Goal: Task Accomplishment & Management: Manage account settings

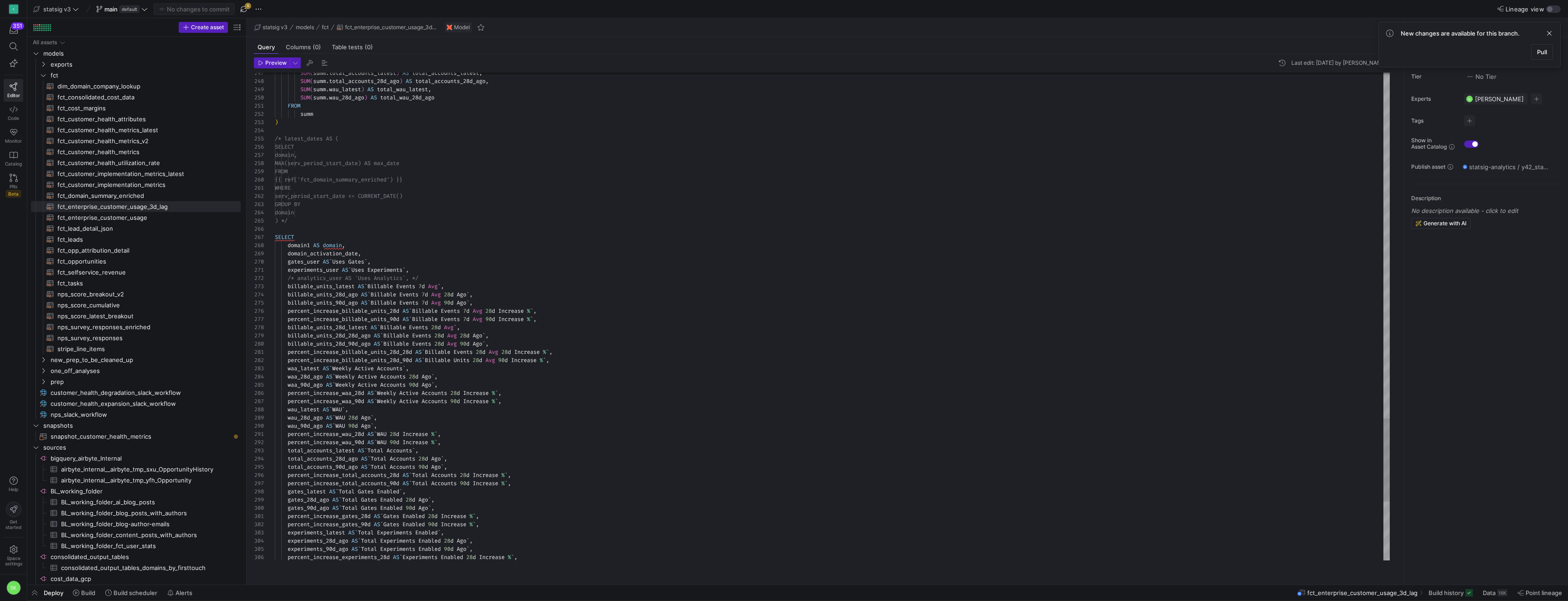
scroll to position [74, 144]
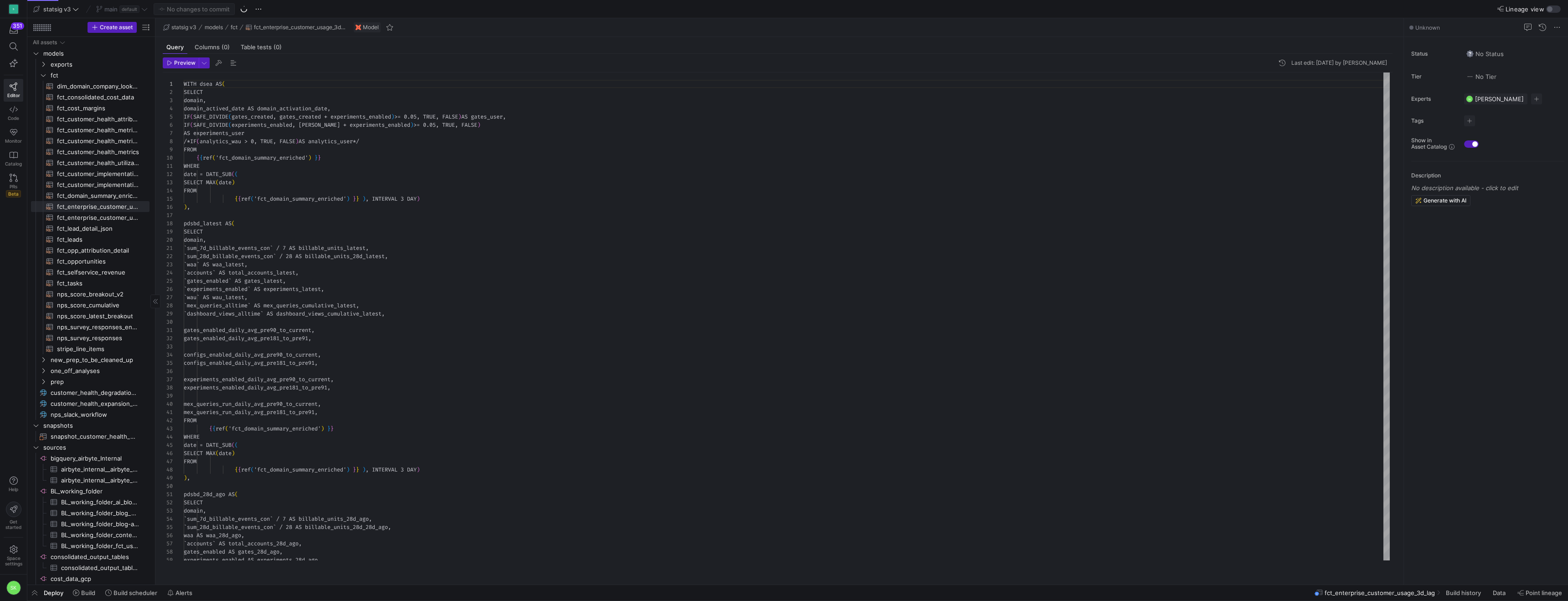
scroll to position [82, 0]
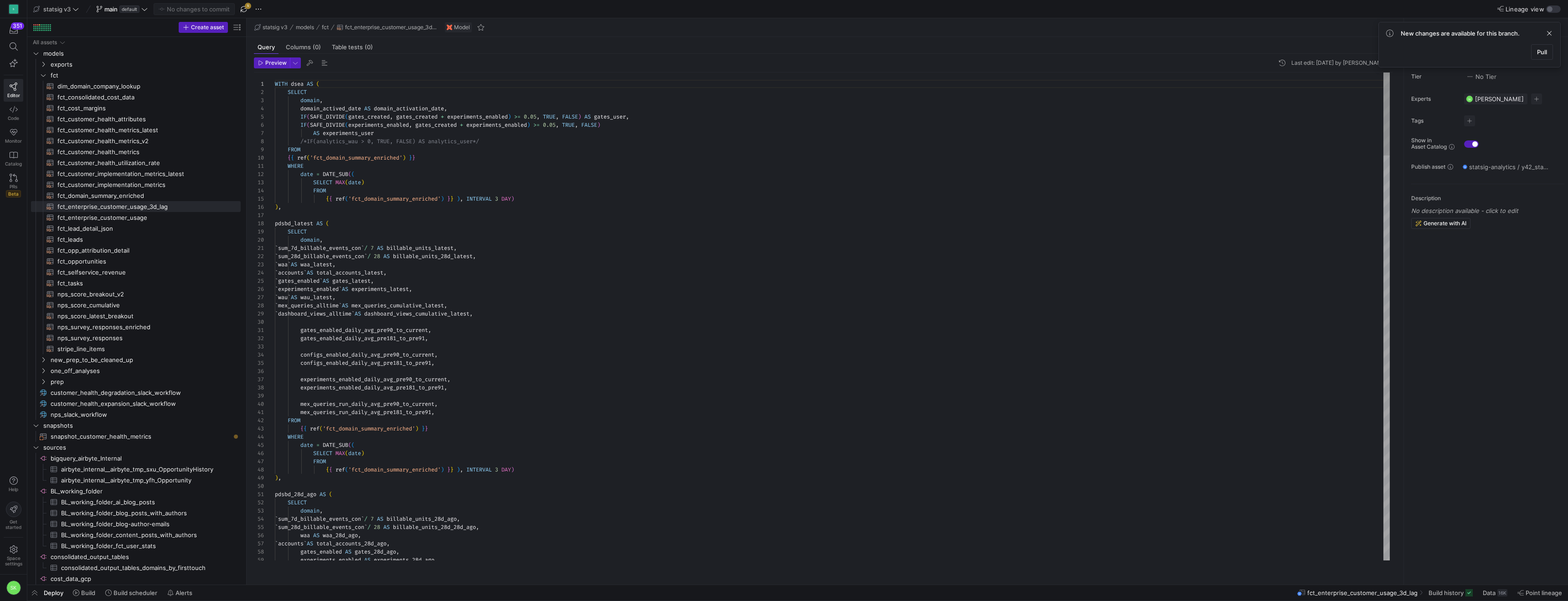
drag, startPoint x: 155, startPoint y: 119, endPoint x: 262, endPoint y: 150, distance: 111.4
click at [262, 150] on as-split "Create asset Drag here to set row groups Drag here to set column labels Group 1…" at bounding box center [797, 301] width 1541 height 566
type textarea "mex_queries_run_daily_avg_pre181_to_pre91, FROM {{ ref('fct_domain_summary_enri…"
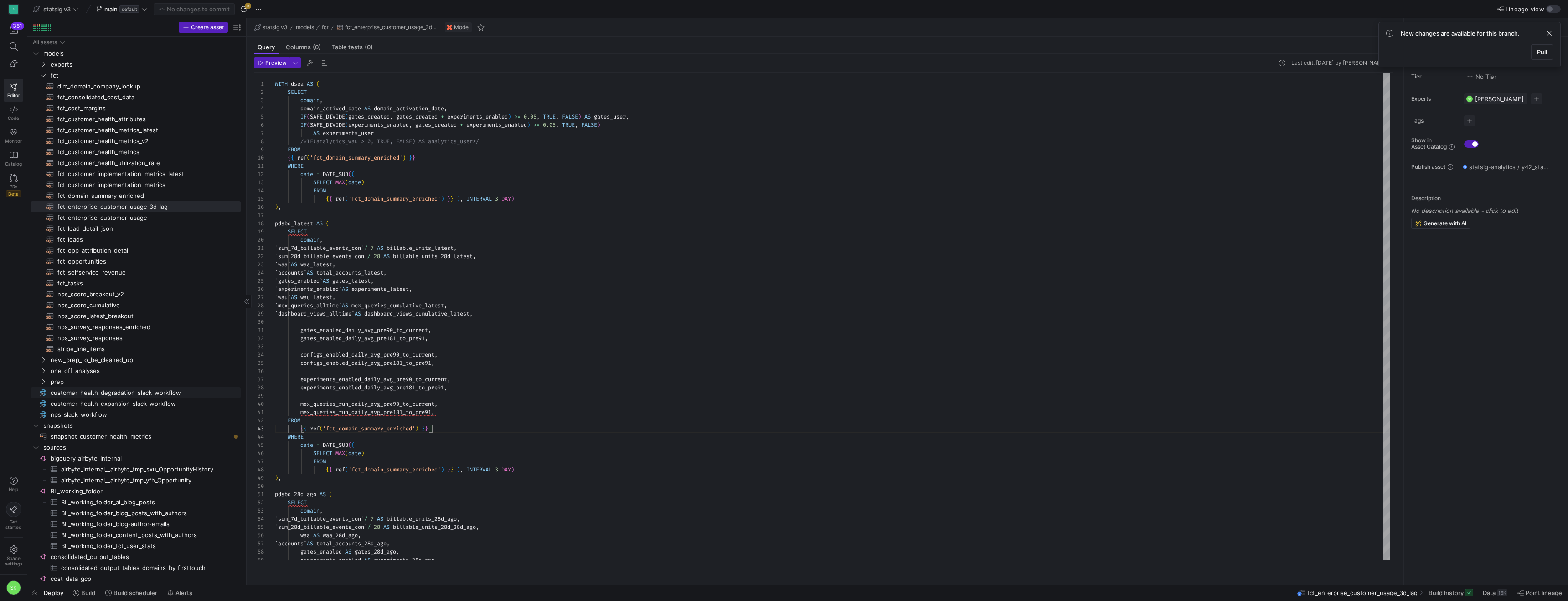
click at [172, 398] on span "customer_health_degradation_slack_workflow​​​​​" at bounding box center [140, 393] width 180 height 10
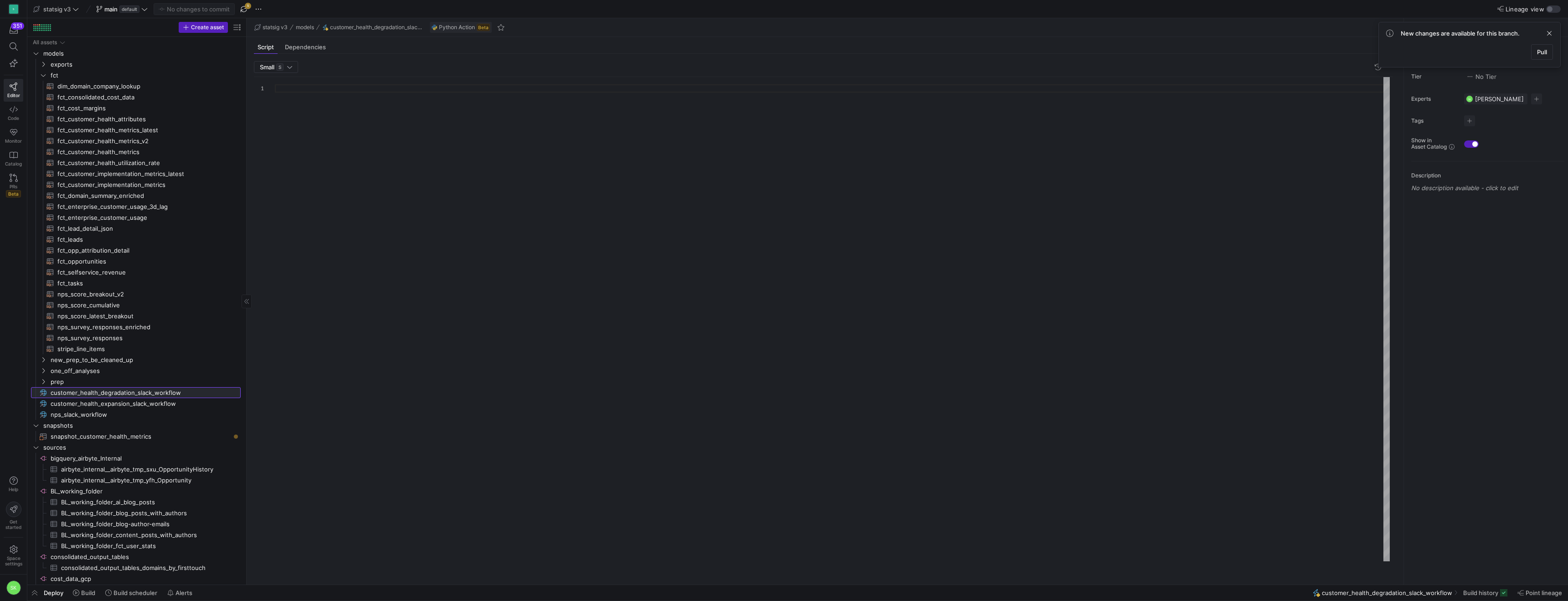
scroll to position [82, 0]
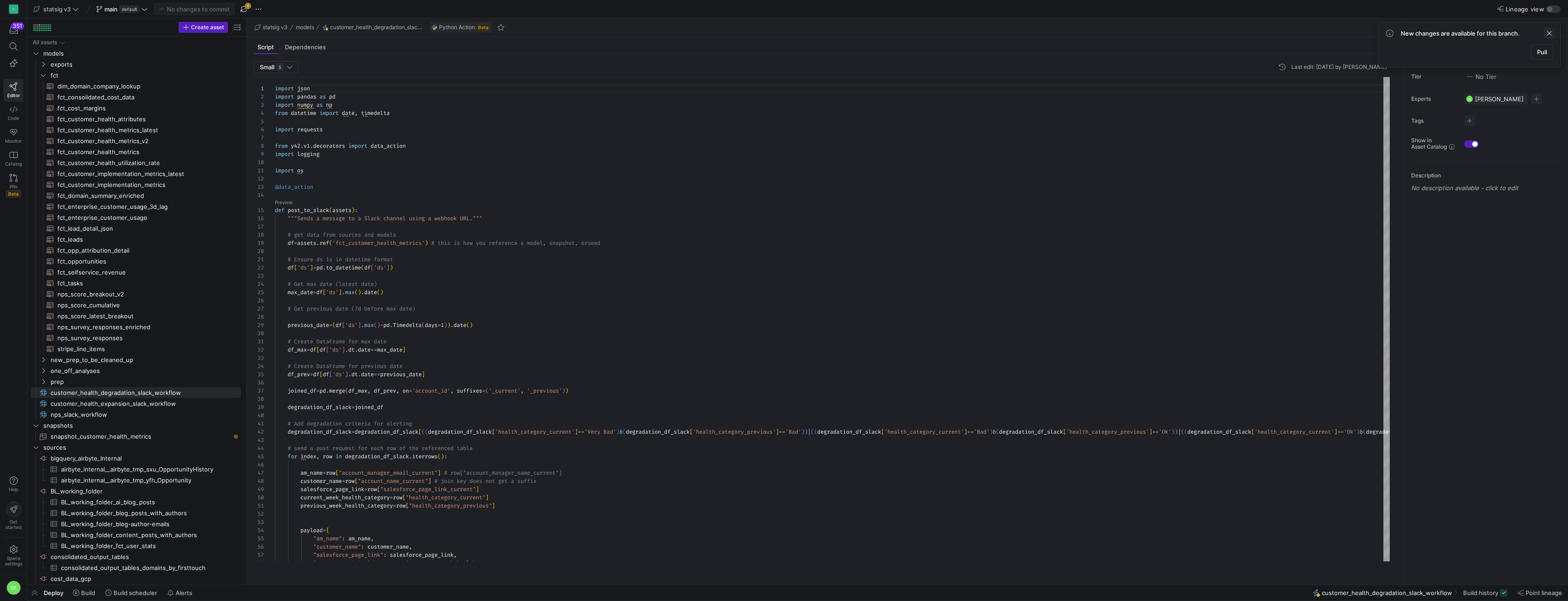
click at [1547, 37] on span at bounding box center [1549, 33] width 11 height 11
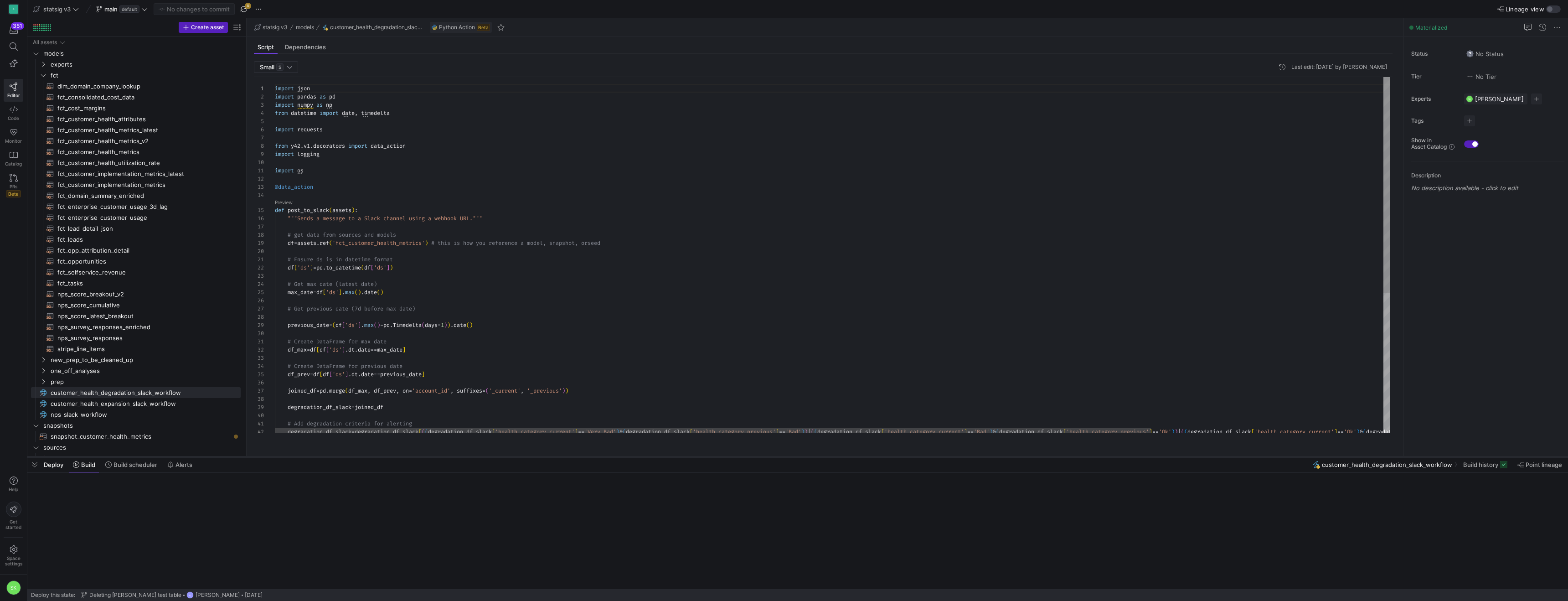
drag, startPoint x: 1179, startPoint y: 584, endPoint x: 1176, endPoint y: 455, distance: 129.0
click at [1176, 455] on div at bounding box center [797, 457] width 1541 height 4
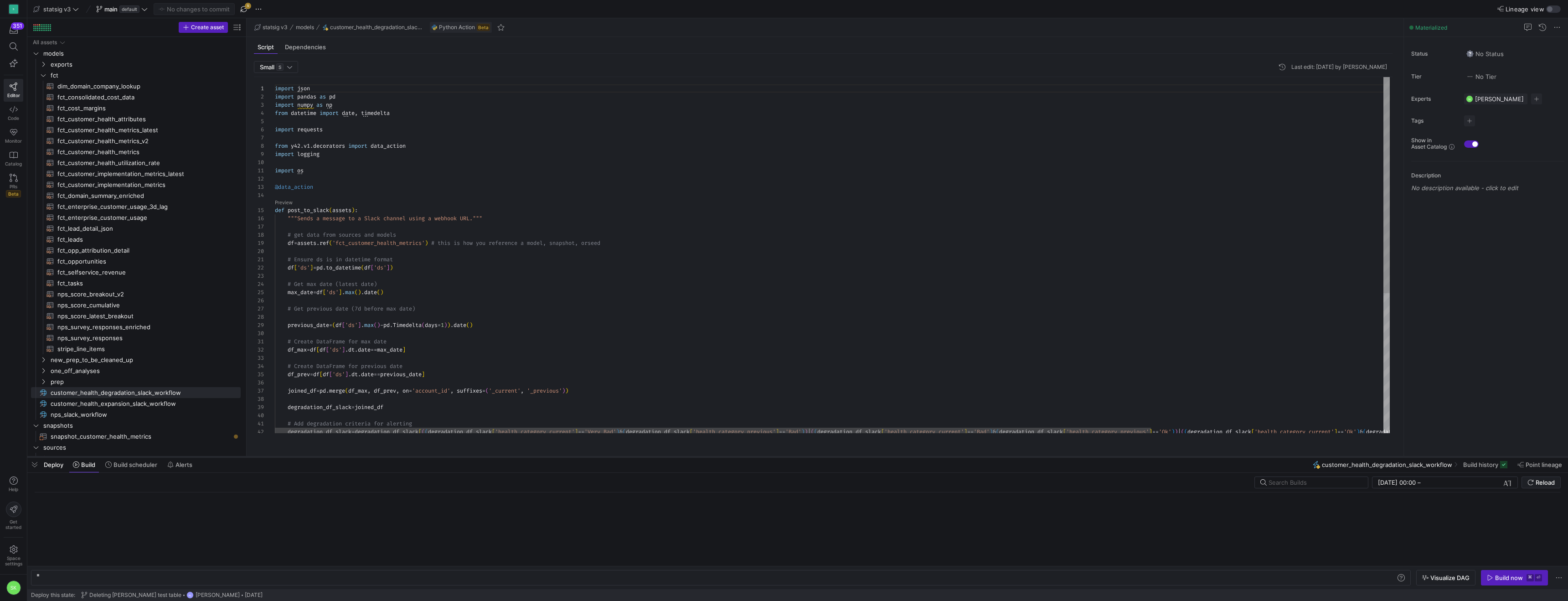
scroll to position [0, 205]
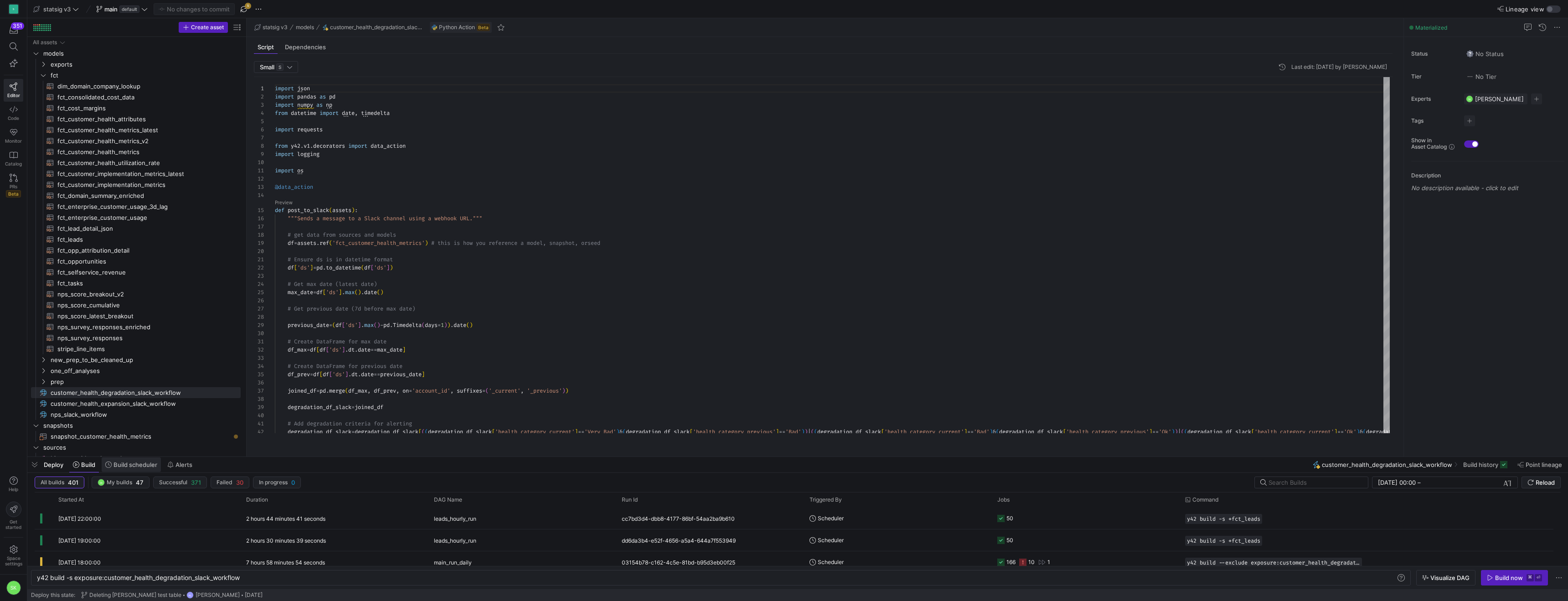
click at [140, 466] on span "Build scheduler" at bounding box center [135, 465] width 44 height 7
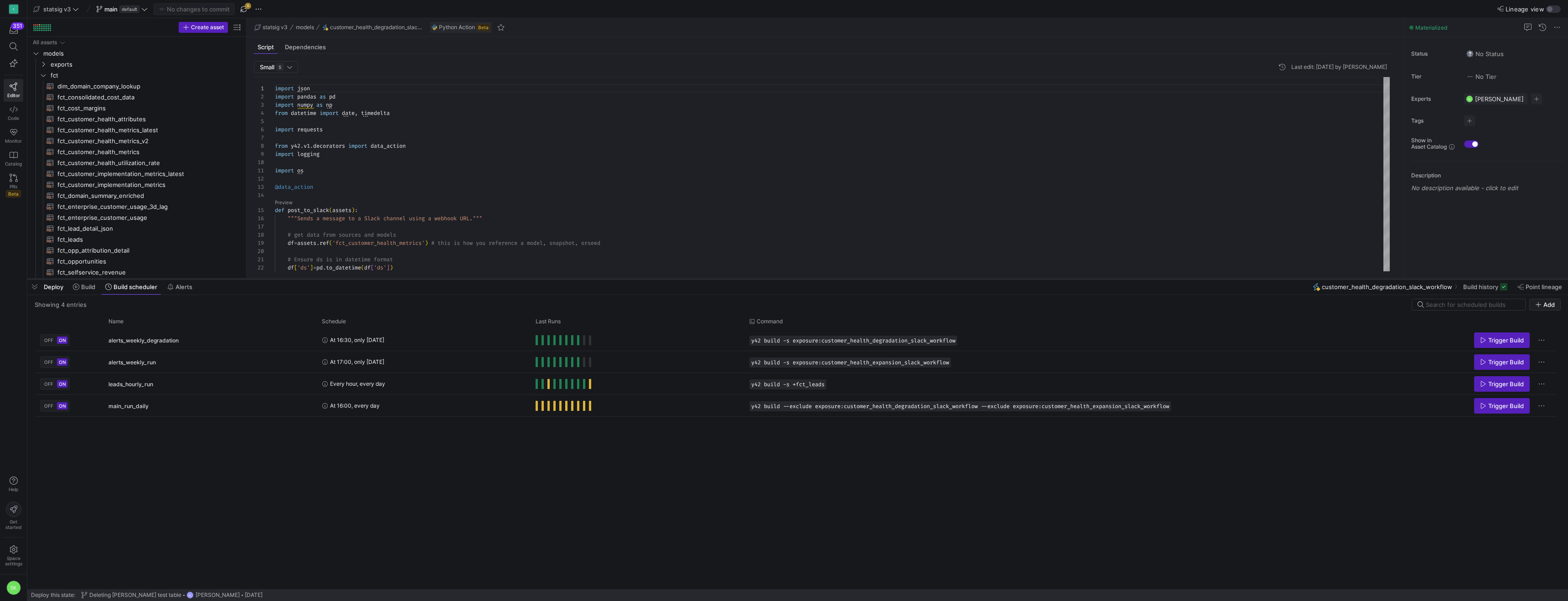
drag, startPoint x: 360, startPoint y: 457, endPoint x: 357, endPoint y: 279, distance: 178.0
click at [357, 279] on div at bounding box center [797, 279] width 1541 height 4
click at [156, 343] on span "alerts_weekly_degradation" at bounding box center [143, 340] width 70 height 21
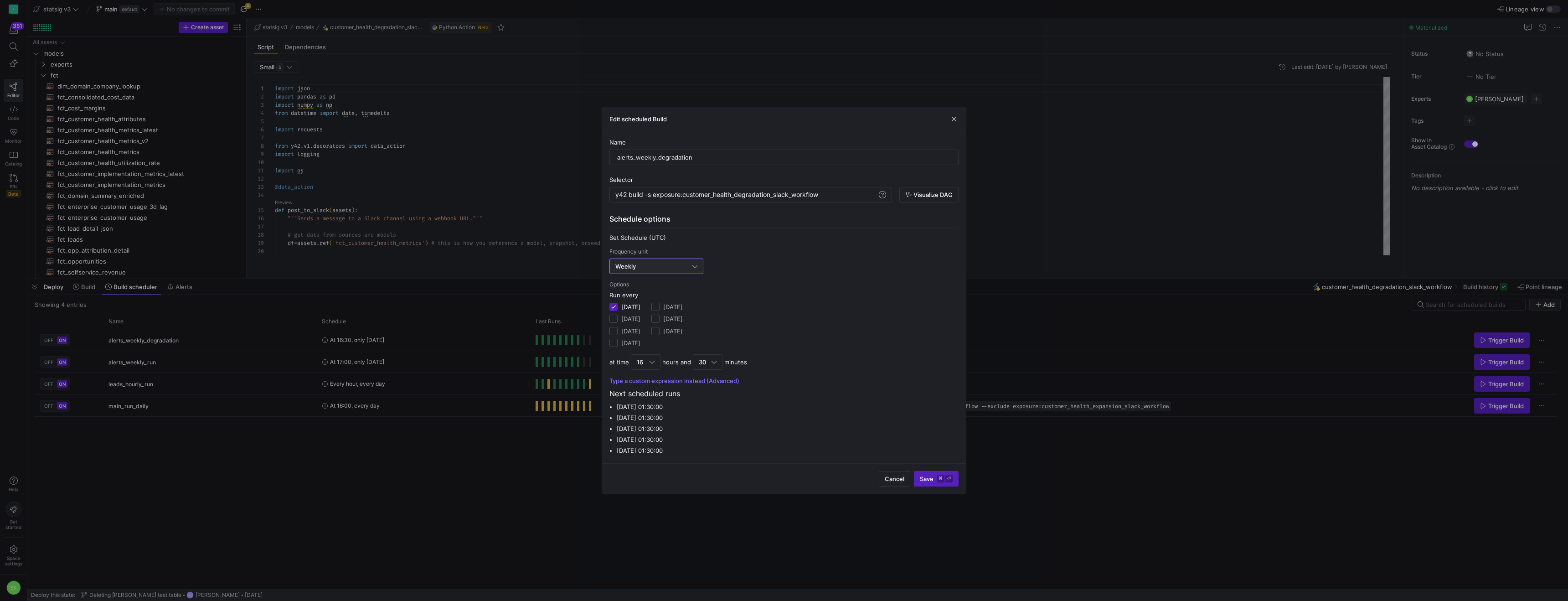
click at [652, 262] on div "Weekly" at bounding box center [654, 266] width 77 height 7
click at [644, 309] on span "Daily" at bounding box center [659, 306] width 88 height 7
click at [695, 325] on div "1" at bounding box center [686, 317] width 18 height 15
click at [617, 306] on input "Run every 1 day at 1 hour 0 minutes" at bounding box center [613, 302] width 7 height 7
click at [787, 247] on div at bounding box center [784, 300] width 1568 height 601
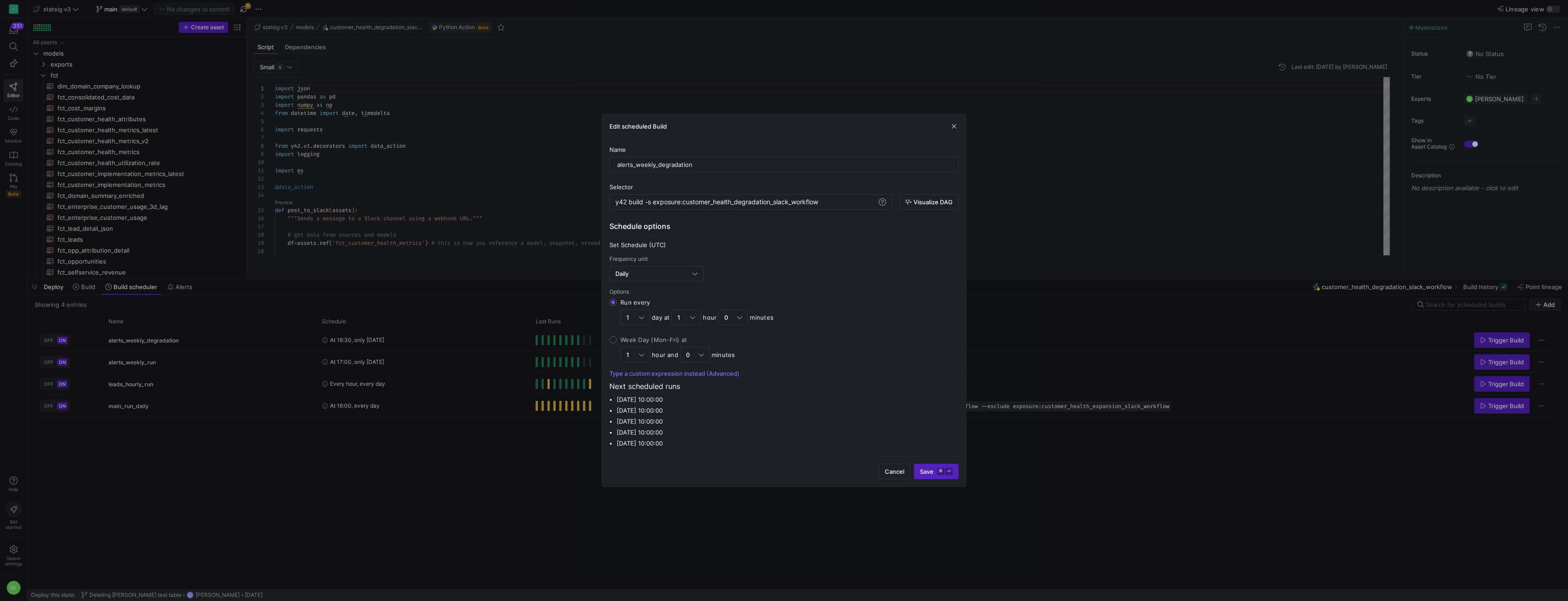
click at [617, 343] on input "Week Day (Mon-Fri) at 1 hour and 0 minutes" at bounding box center [613, 340] width 7 height 7
radio input "true"
click at [644, 359] on div at bounding box center [642, 355] width 5 height 7
click at [617, 343] on input "Week Day (Mon-Fri) at 1 hour and 0 minutes" at bounding box center [613, 340] width 7 height 7
click at [712, 418] on div at bounding box center [784, 300] width 1568 height 601
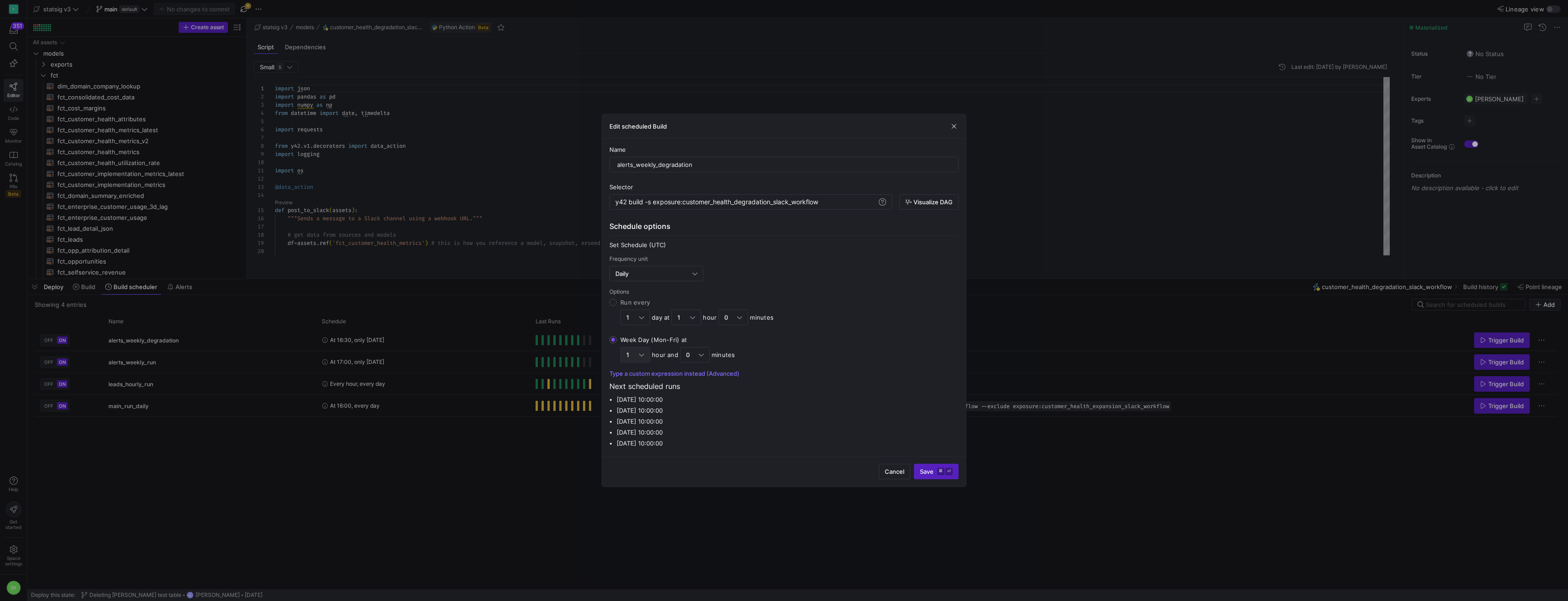
click at [634, 359] on div "1" at bounding box center [632, 355] width 13 height 7
click at [617, 343] on input "Week Day (Mon-Fri) at 1 hour and 0 minutes" at bounding box center [613, 340] width 7 height 7
click at [637, 433] on span "3" at bounding box center [637, 429] width 21 height 7
click at [634, 362] on div "3" at bounding box center [635, 355] width 18 height 15
click at [617, 343] on input "Week Day (Mon-Fri) at 3 hours and 0 minutes" at bounding box center [613, 340] width 7 height 7
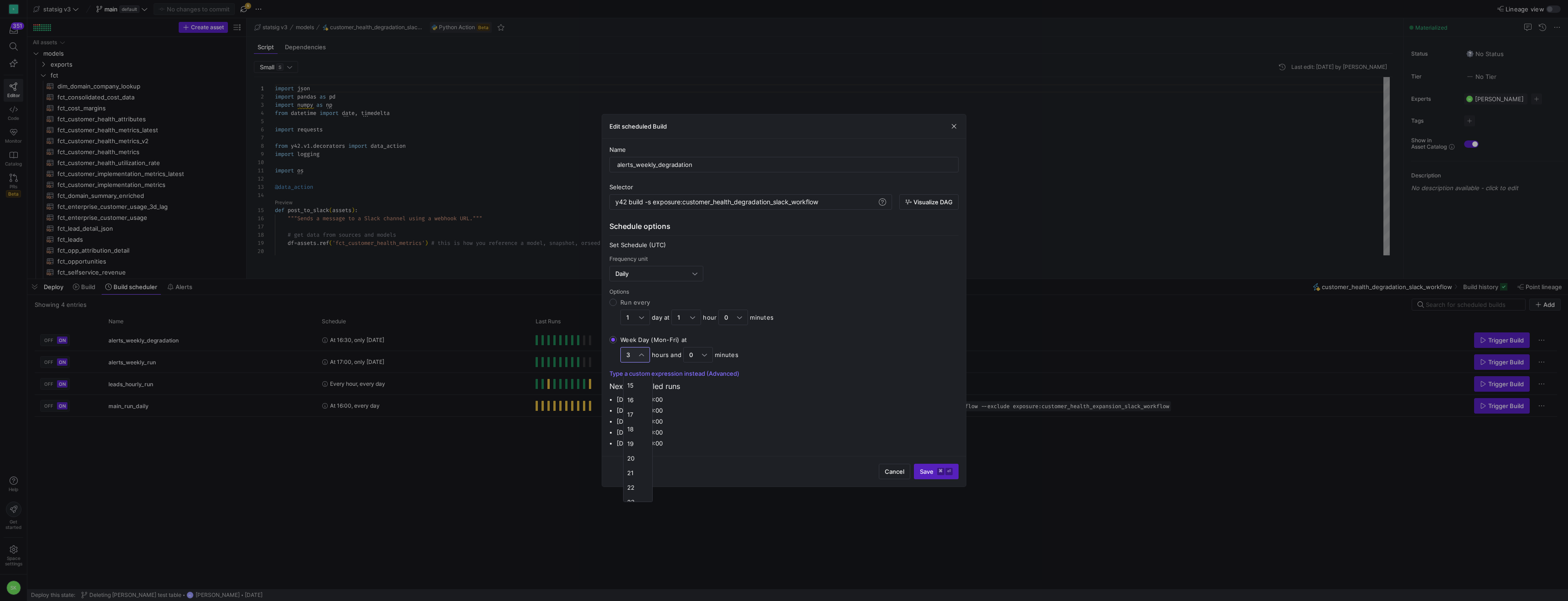
scroll to position [230, 0]
click at [634, 409] on mat-option "17" at bounding box center [637, 405] width 29 height 15
click at [920, 475] on span "Save ⌘ ⏎" at bounding box center [936, 471] width 33 height 7
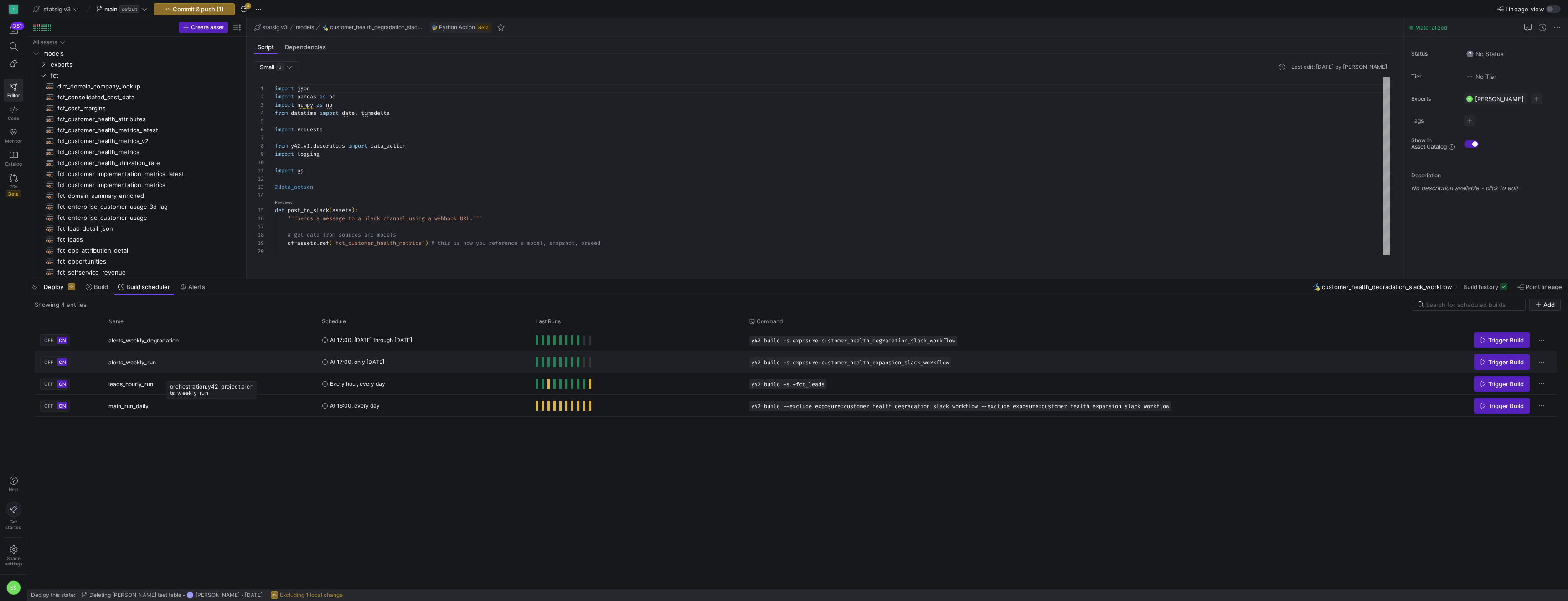
click at [150, 362] on span "alerts_weekly_run" at bounding box center [132, 362] width 47 height 21
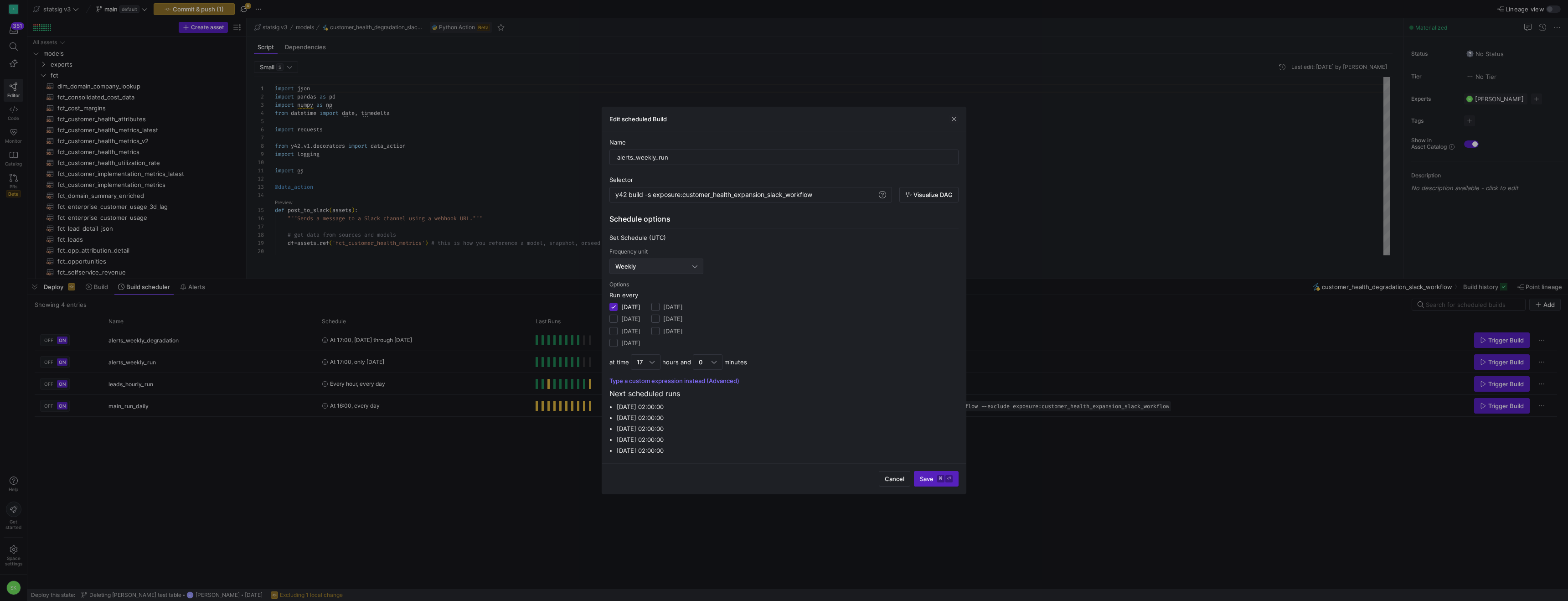
click at [651, 264] on div "Weekly" at bounding box center [656, 266] width 82 height 15
click at [643, 300] on mat-option "Daily" at bounding box center [659, 306] width 96 height 15
click at [628, 343] on div "Week Day (Mon-Fri) at" at bounding box center [677, 340] width 115 height 7
click at [617, 343] on input "Week Day (Mon-Fri) at 1 hour and 0 minutes" at bounding box center [613, 340] width 7 height 7
radio input "true"
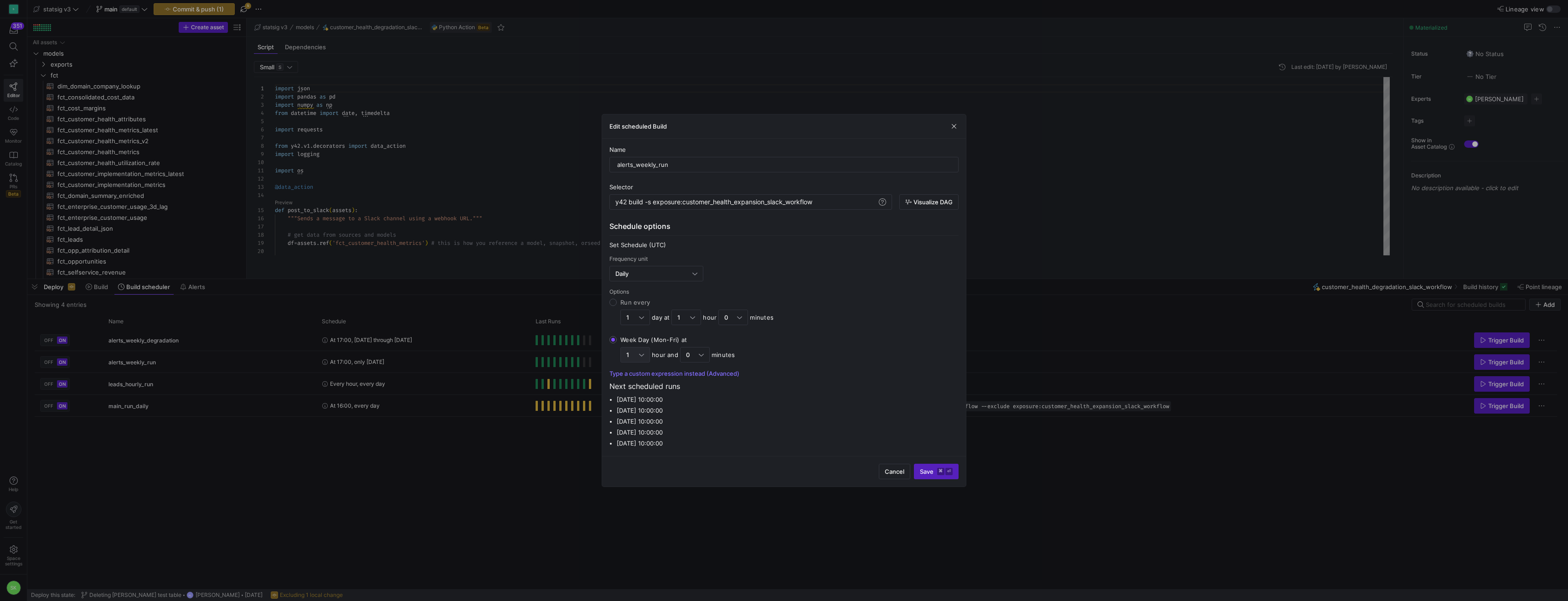
click at [640, 359] on div at bounding box center [642, 355] width 5 height 7
click at [617, 343] on input "Week Day (Mon-Fri) at 1 hour and 0 minutes" at bounding box center [613, 340] width 7 height 7
click at [635, 406] on span "17" at bounding box center [637, 405] width 21 height 7
click at [925, 475] on span "Save ⌘ ⏎" at bounding box center [936, 471] width 33 height 7
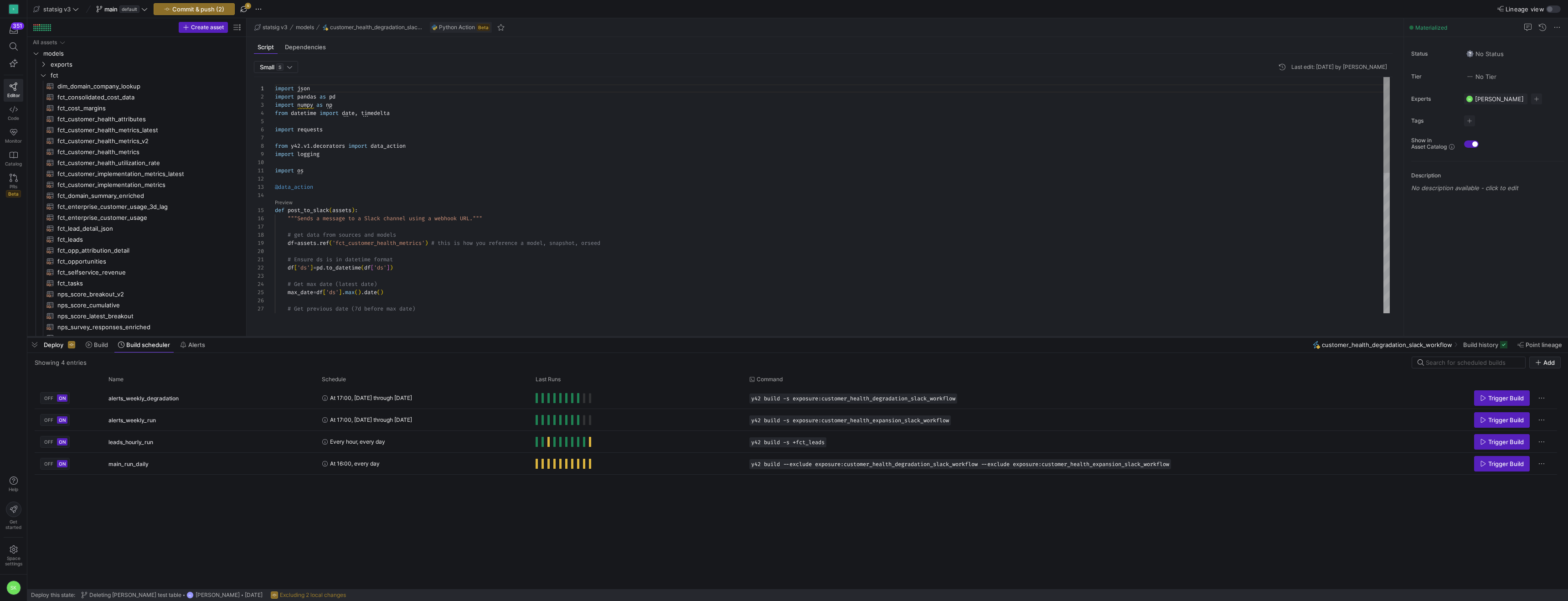
drag, startPoint x: 418, startPoint y: 278, endPoint x: 433, endPoint y: 336, distance: 59.9
click at [433, 336] on div at bounding box center [797, 337] width 1541 height 4
click at [1483, 418] on span "Press SPACE to select this row." at bounding box center [1502, 420] width 55 height 15
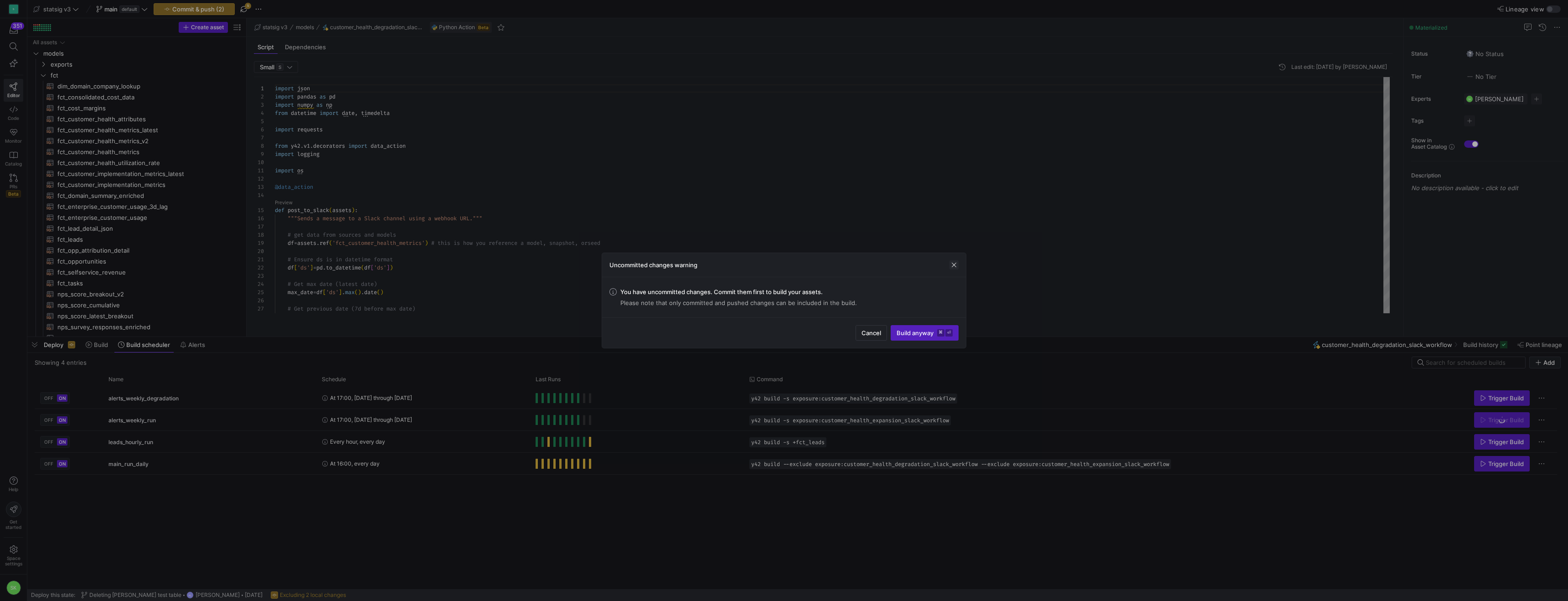
click at [954, 261] on span "button" at bounding box center [954, 265] width 9 height 9
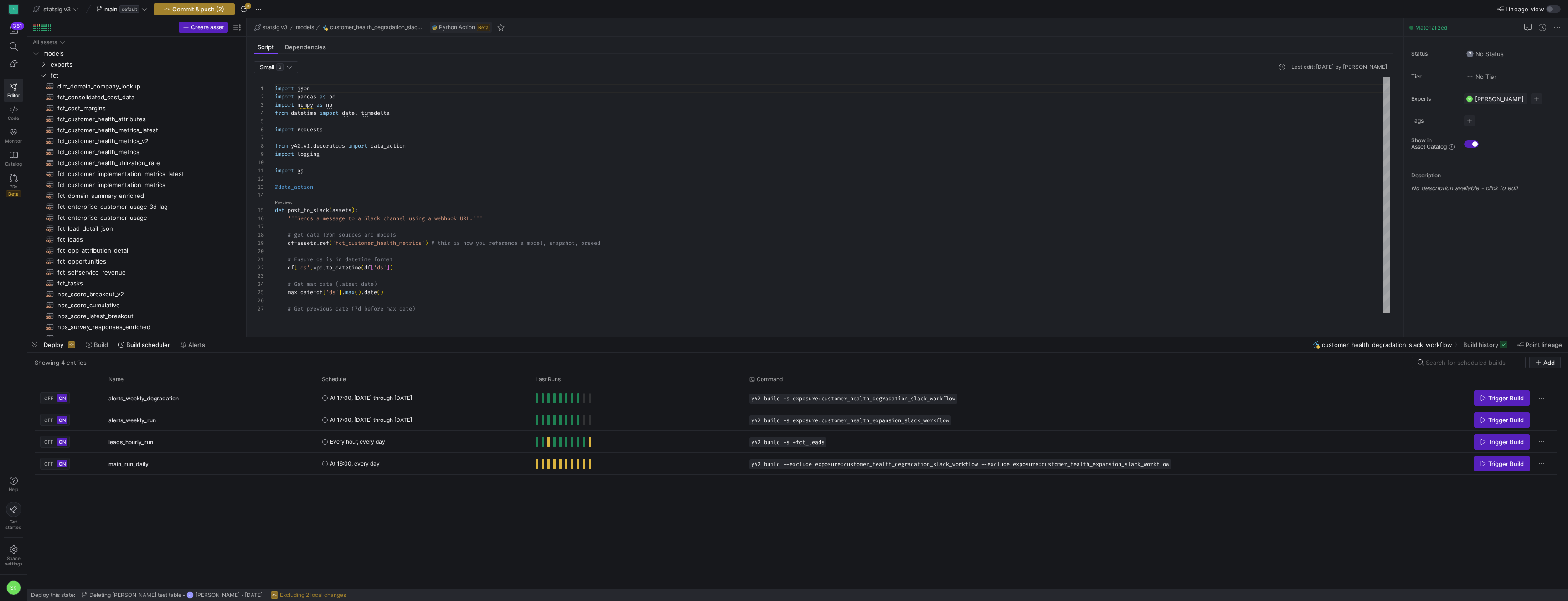
click at [224, 10] on span "Commit & push (2)" at bounding box center [198, 9] width 52 height 7
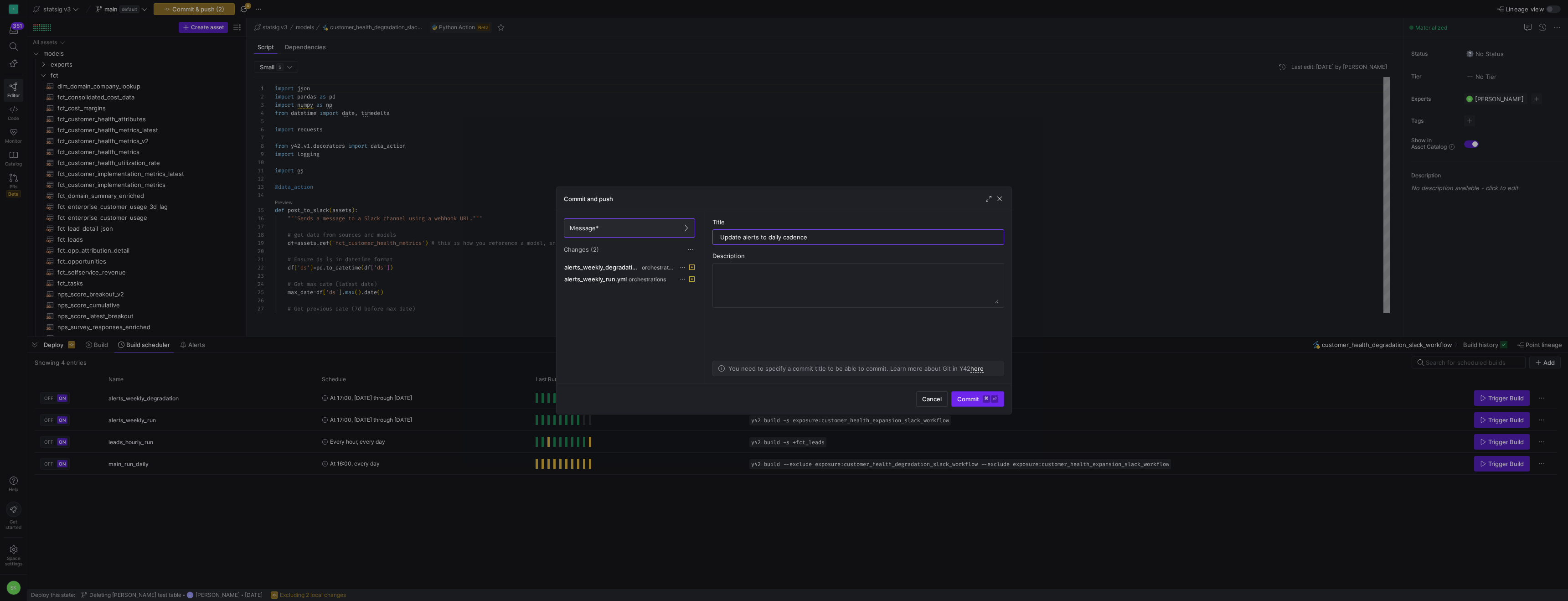
type input "Update alerts to daily cadence"
click at [965, 402] on span "submit" at bounding box center [978, 399] width 52 height 15
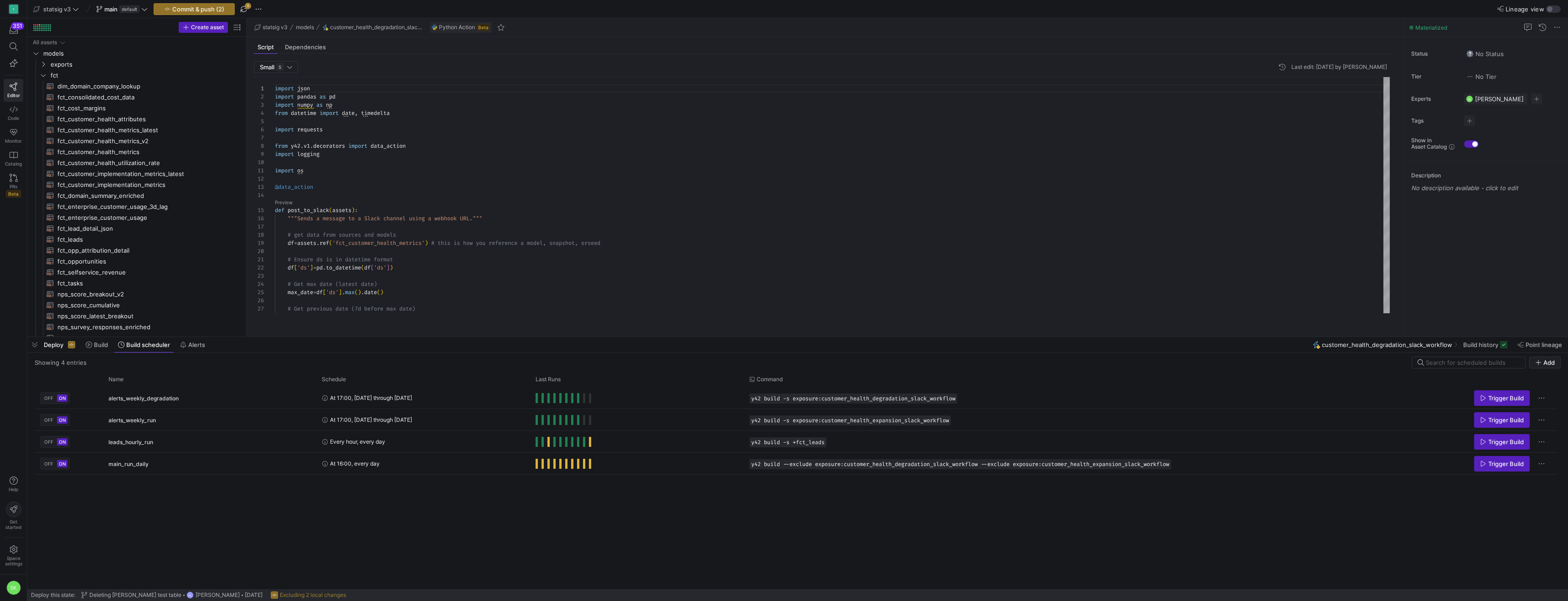
click at [250, 10] on span "button" at bounding box center [244, 9] width 11 height 11
click at [224, 10] on span "Commit & push (2)" at bounding box center [198, 9] width 52 height 7
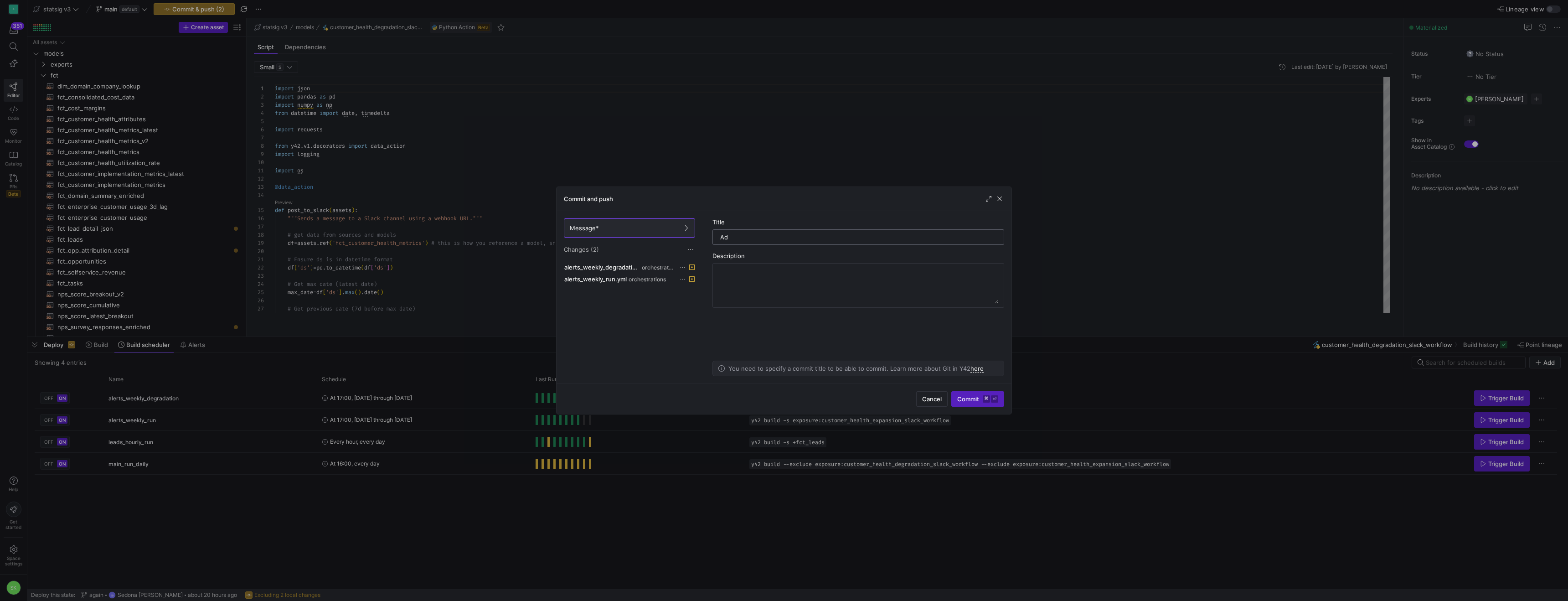
type input "A"
type input "Update alerting to daily instead of weekly"
click at [957, 396] on span "Commit ⌘ ⏎" at bounding box center [978, 399] width 41 height 7
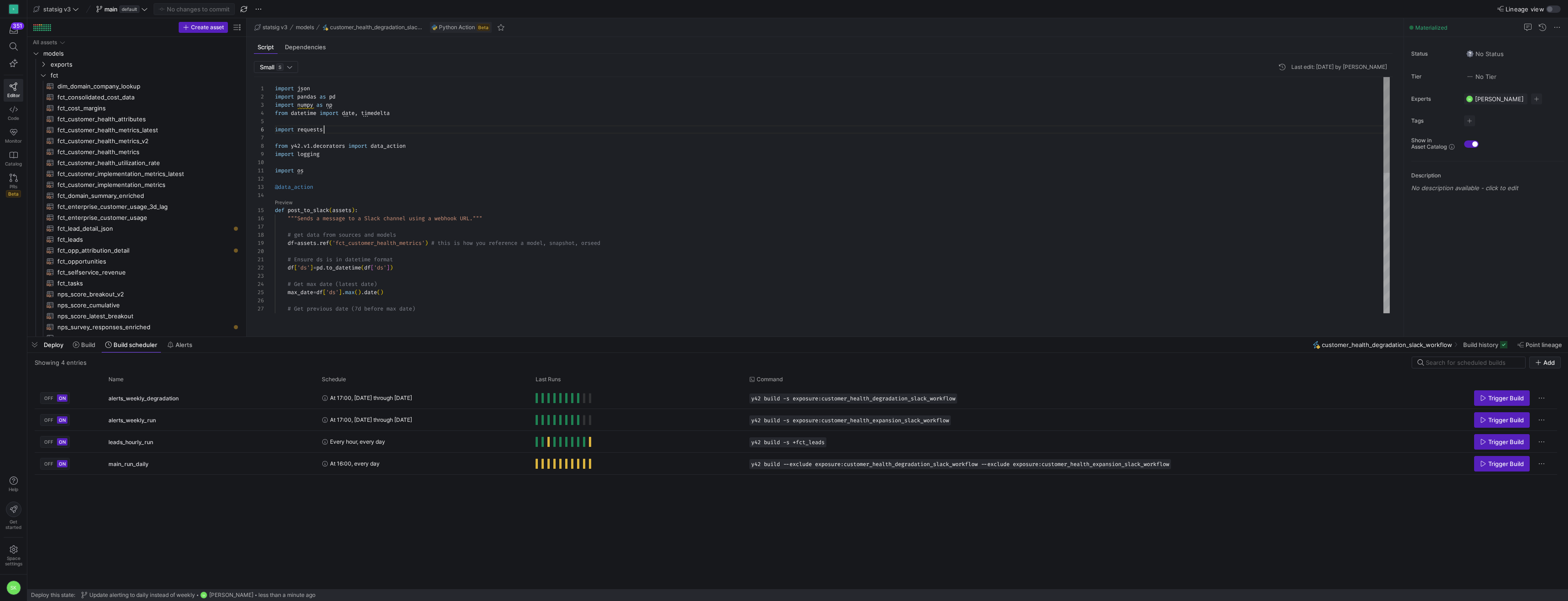
scroll to position [41, 49]
click at [414, 147] on div "import json import pandas as pd import numpy as np from datetime import date , …" at bounding box center [833, 367] width 1115 height 580
click at [93, 350] on span at bounding box center [84, 345] width 30 height 15
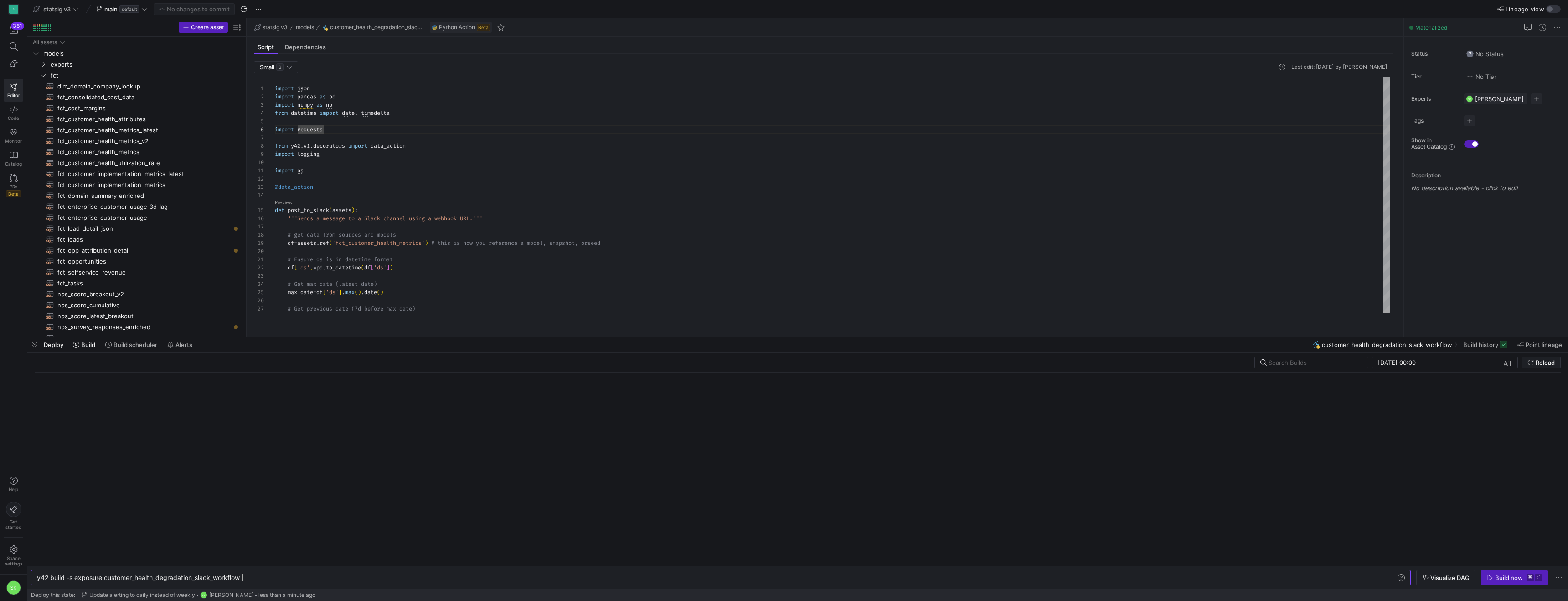
scroll to position [0, 205]
click at [1495, 577] on div "Build now" at bounding box center [1509, 578] width 28 height 7
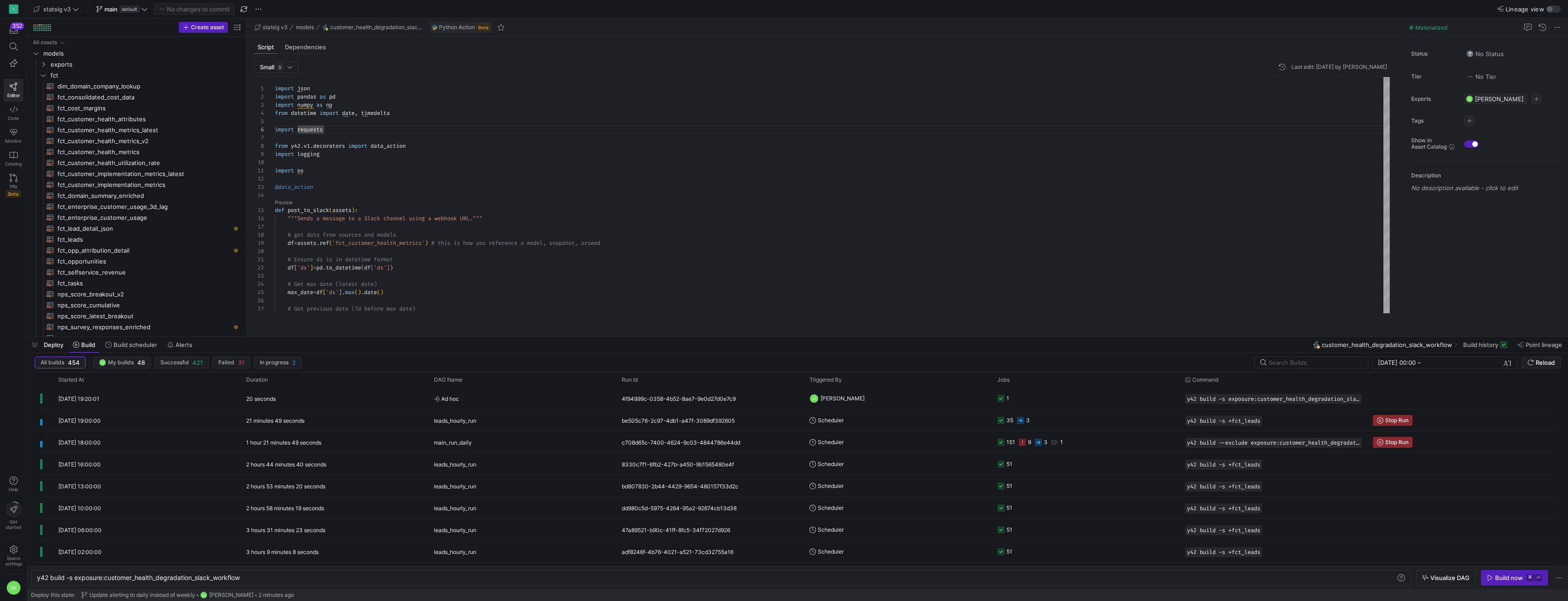
scroll to position [100, 0]
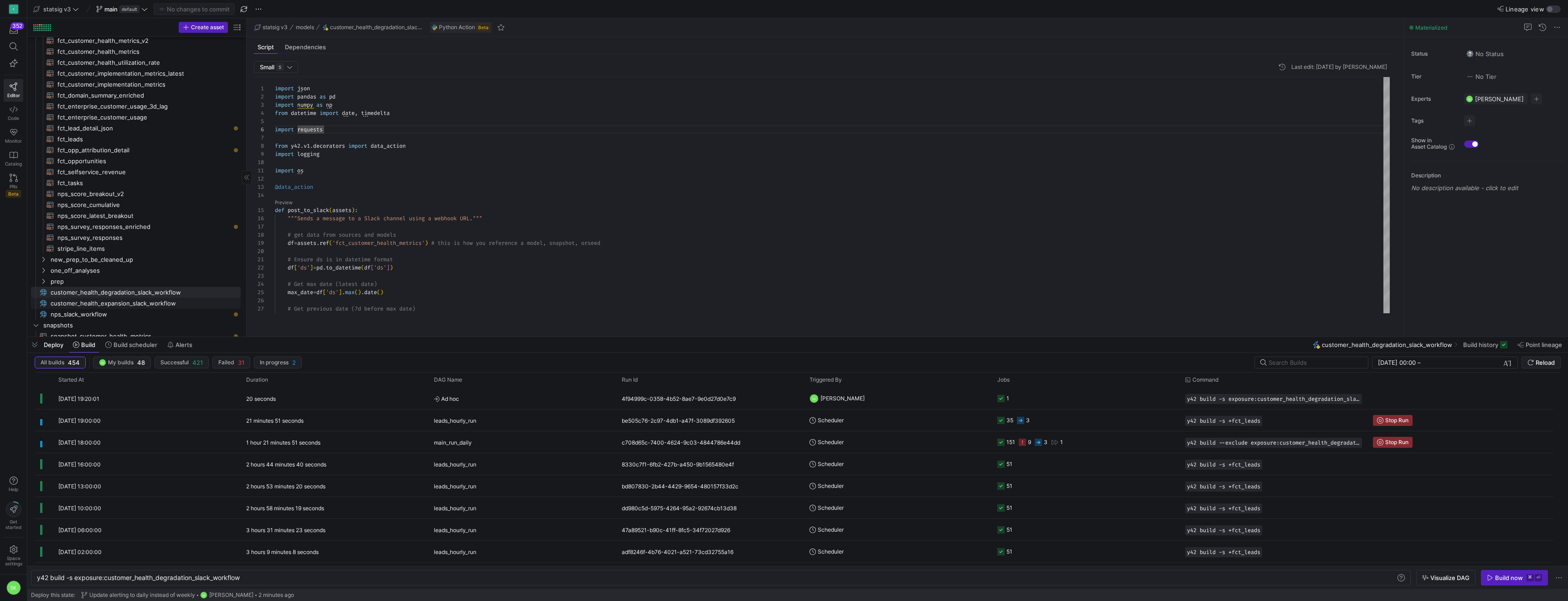
click at [133, 304] on span "customer_health_expansion_slack_workflow​​​​​" at bounding box center [140, 303] width 180 height 10
type textarea "y42 build -s exposure:customer_health_expansion_slack_workflow"
click at [1487, 575] on icon "button" at bounding box center [1490, 578] width 6 height 6
click at [453, 168] on div "import json import pandas as pd import numpy as np from datetime import date , …" at bounding box center [833, 364] width 1115 height 572
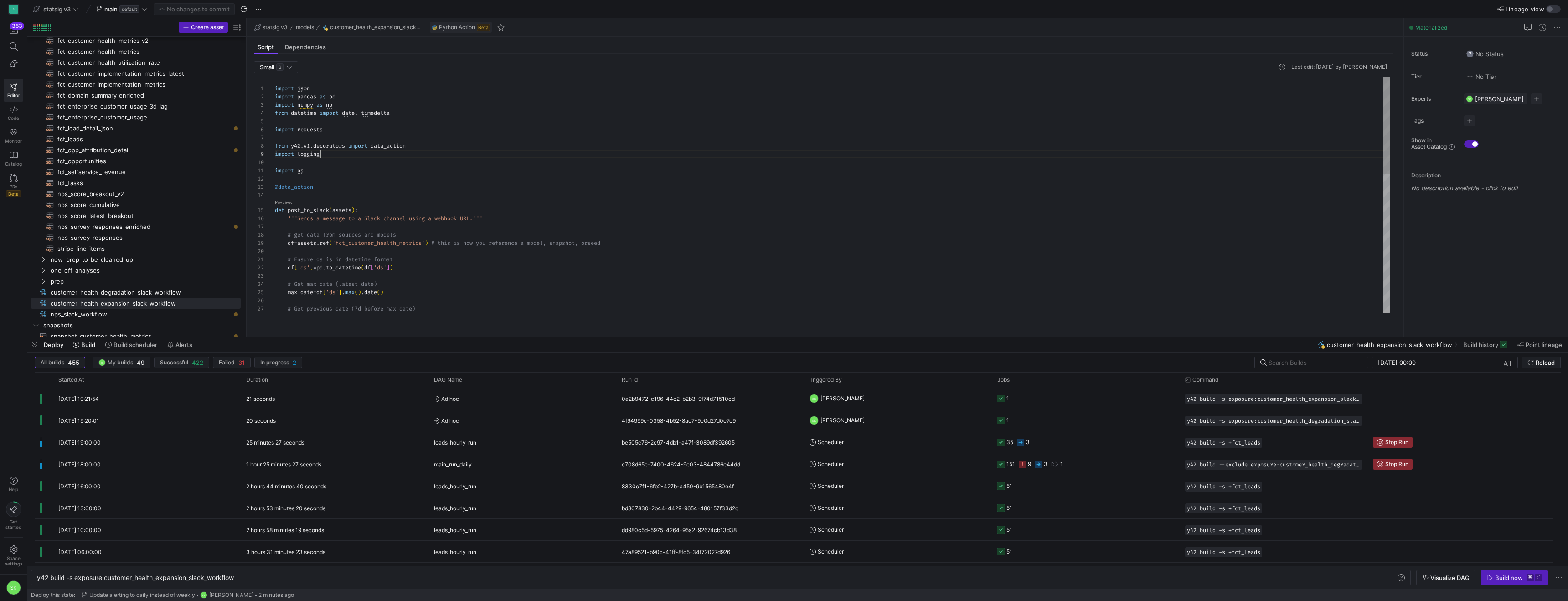
scroll to position [66, 46]
drag, startPoint x: 246, startPoint y: 149, endPoint x: 309, endPoint y: 177, distance: 68.9
click at [309, 177] on as-split "Create asset Drag here to set row groups Drag here to set column labels Group 1…" at bounding box center [797, 177] width 1541 height 318
click at [646, 135] on div "import json import pandas as pd import numpy as np from datetime import date , …" at bounding box center [833, 364] width 1115 height 572
